Goal: Transaction & Acquisition: Book appointment/travel/reservation

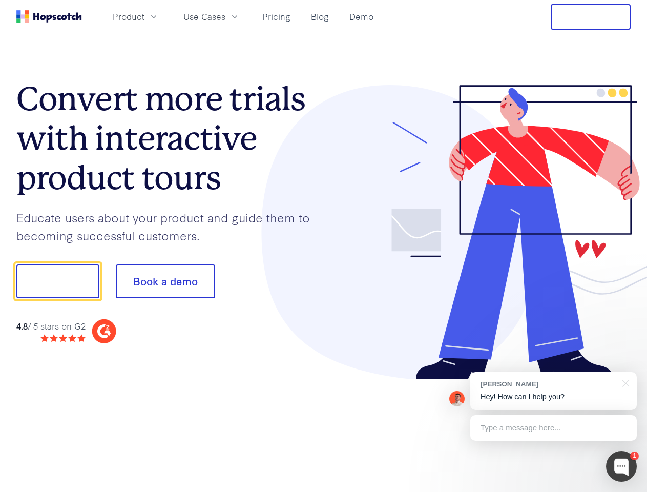
click at [324, 246] on div at bounding box center [477, 232] width 307 height 295
click at [144, 16] on span "Product" at bounding box center [129, 16] width 32 height 13
click at [225, 16] on span "Use Cases" at bounding box center [204, 16] width 42 height 13
click at [591, 17] on button "Free Trial" at bounding box center [591, 17] width 80 height 26
click at [57, 281] on button "Show me!" at bounding box center [57, 281] width 83 height 34
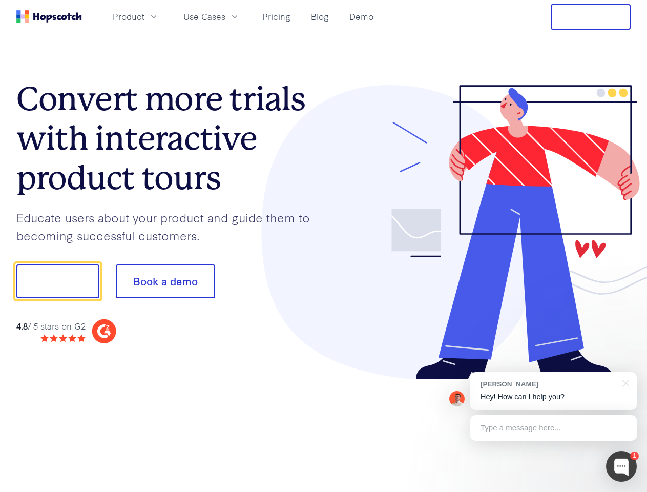
click at [165, 281] on button "Book a demo" at bounding box center [165, 281] width 99 height 34
click at [621, 466] on div at bounding box center [621, 466] width 31 height 31
click at [553, 391] on div "[PERSON_NAME] Hey! How can I help you?" at bounding box center [553, 391] width 166 height 38
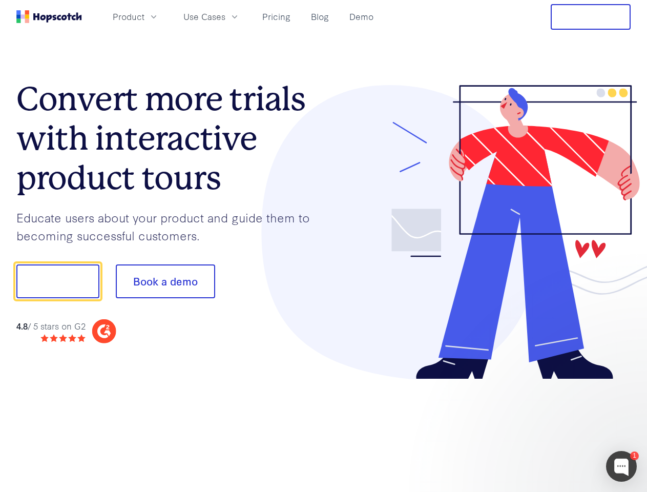
click at [624, 382] on div at bounding box center [541, 280] width 192 height 342
click at [553, 428] on div at bounding box center [541, 348] width 192 height 204
